Goal: Task Accomplishment & Management: Manage account settings

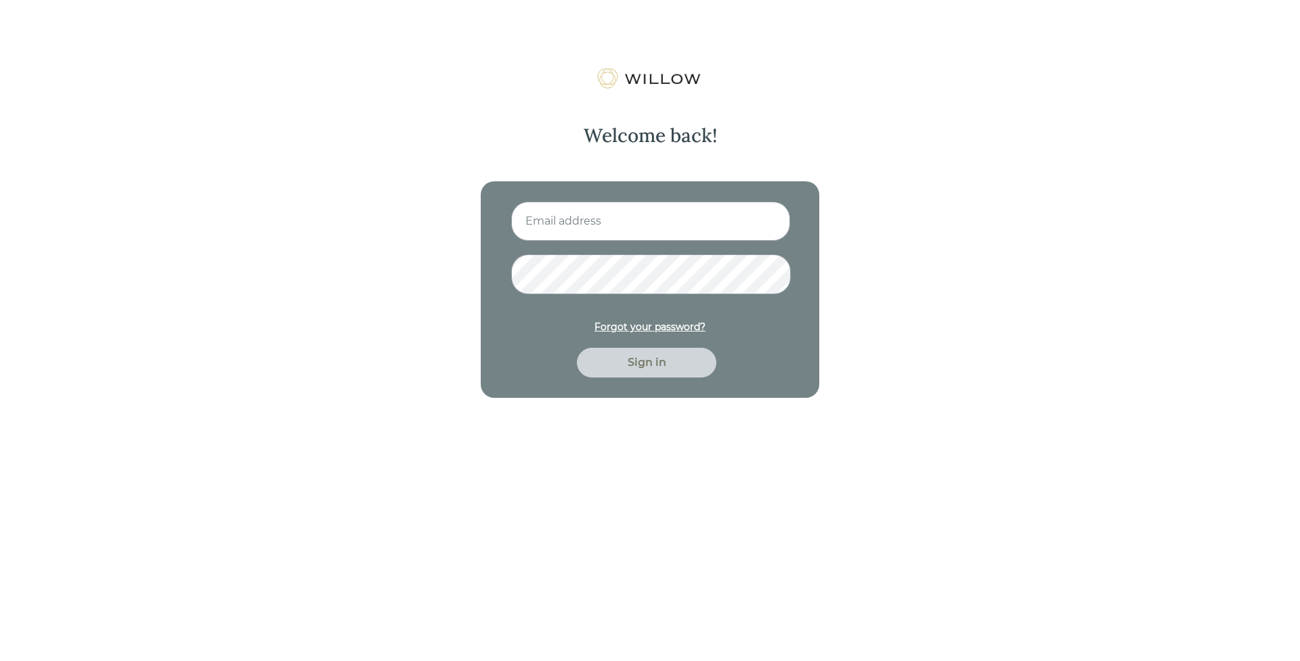
click at [593, 207] on input at bounding box center [650, 221] width 279 height 39
type input "[EMAIL_ADDRESS][PERSON_NAME][DOMAIN_NAME]"
click at [577, 348] on button "Sign in" at bounding box center [646, 363] width 139 height 30
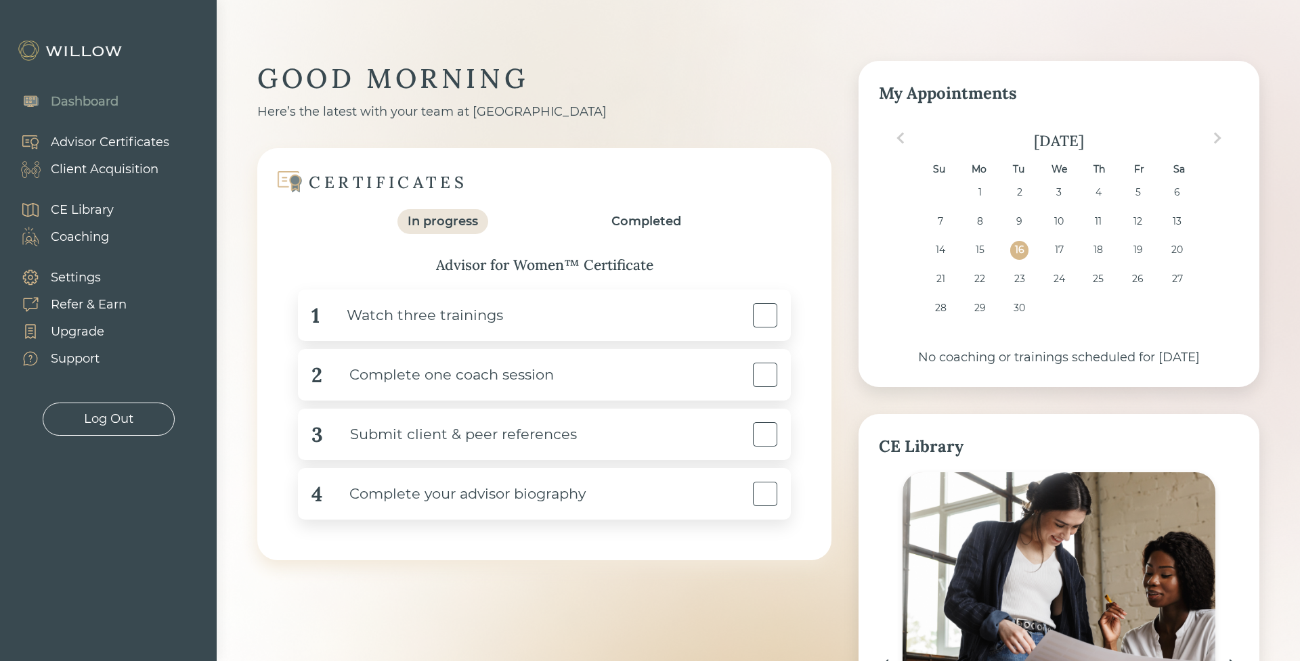
click at [122, 167] on div "Client Acquisition" at bounding box center [105, 169] width 108 height 18
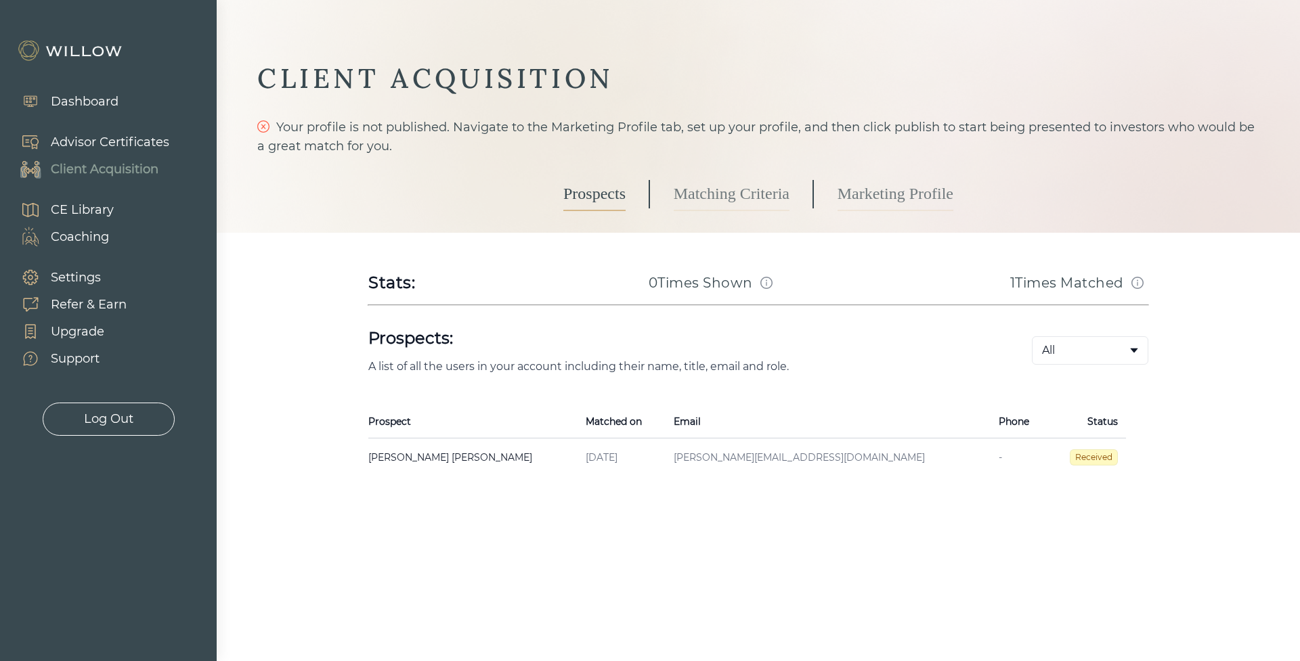
click at [744, 184] on link "Matching Criteria" at bounding box center [731, 194] width 116 height 34
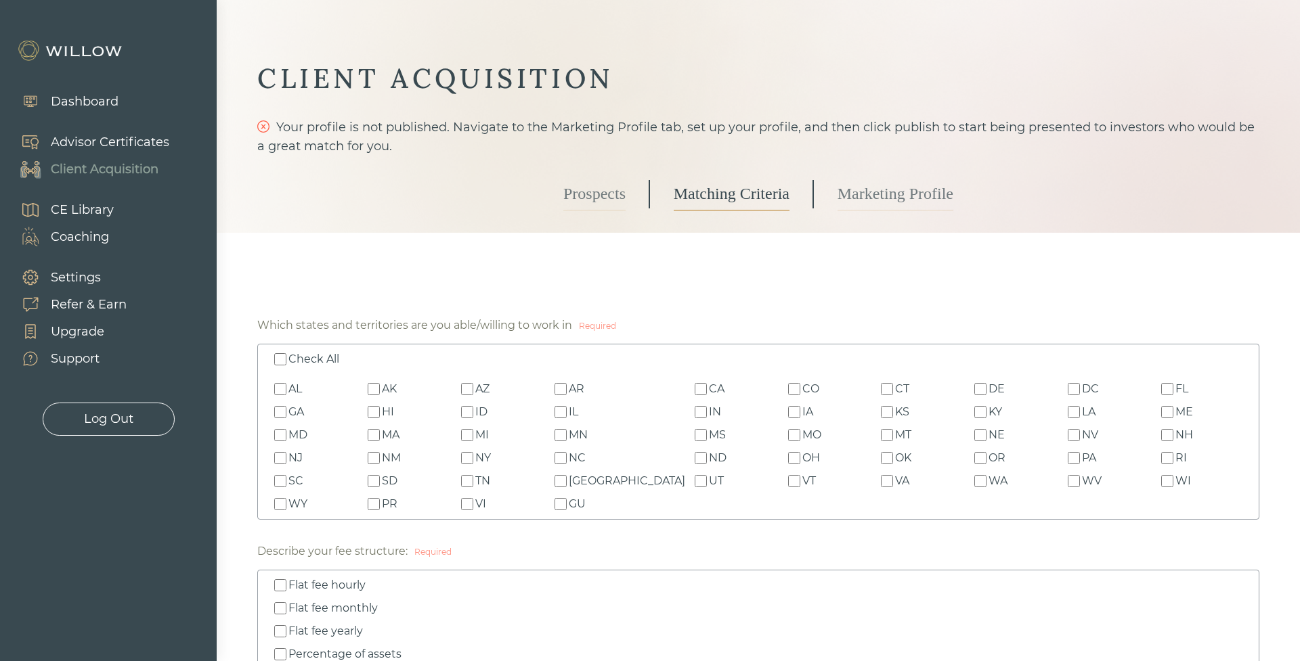
click at [583, 190] on link "Prospects" at bounding box center [594, 194] width 62 height 34
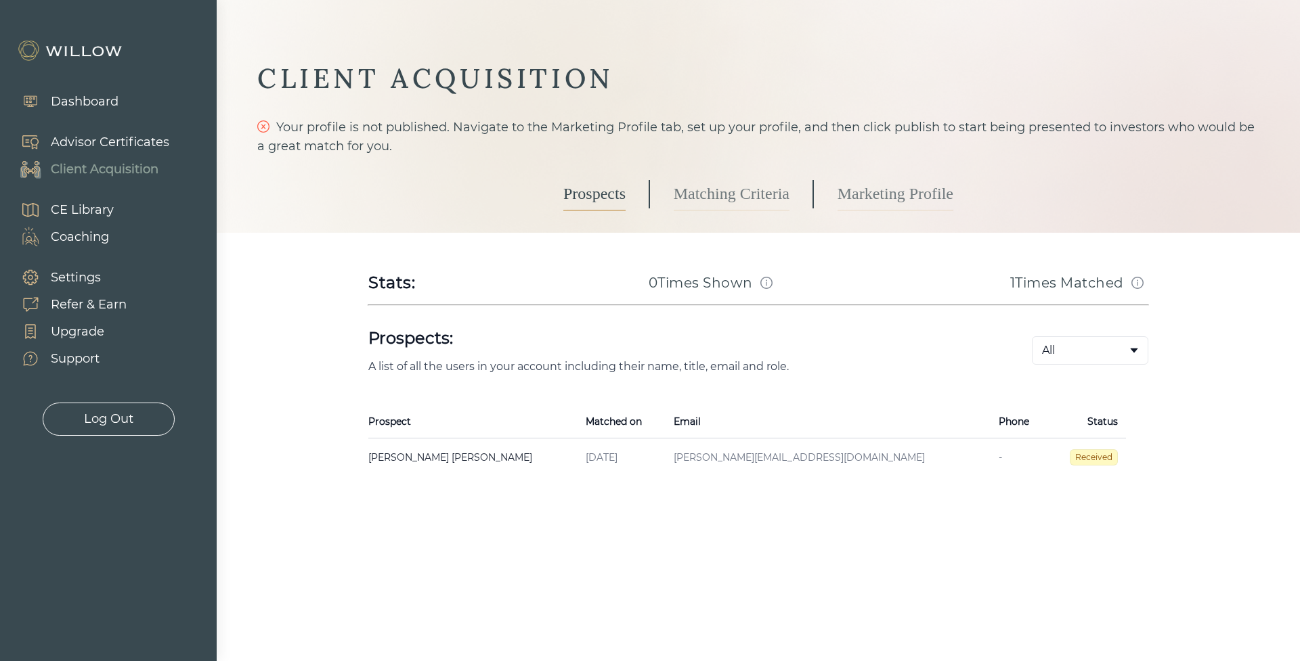
click at [1086, 348] on body "Dashboard Advisor Certificates Client Acquisition CE Library Coaching Settings …" at bounding box center [650, 330] width 1300 height 661
click at [732, 187] on link "Matching Criteria" at bounding box center [731, 194] width 116 height 34
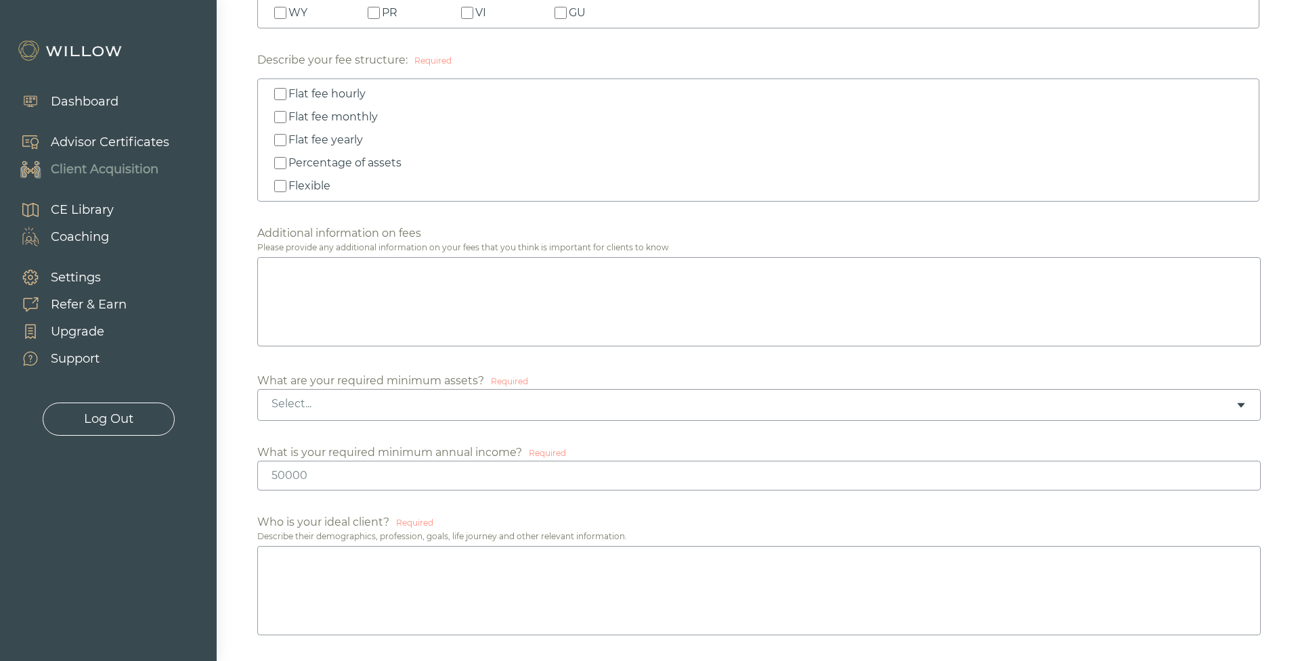
scroll to position [478, 0]
